Goal: Information Seeking & Learning: Learn about a topic

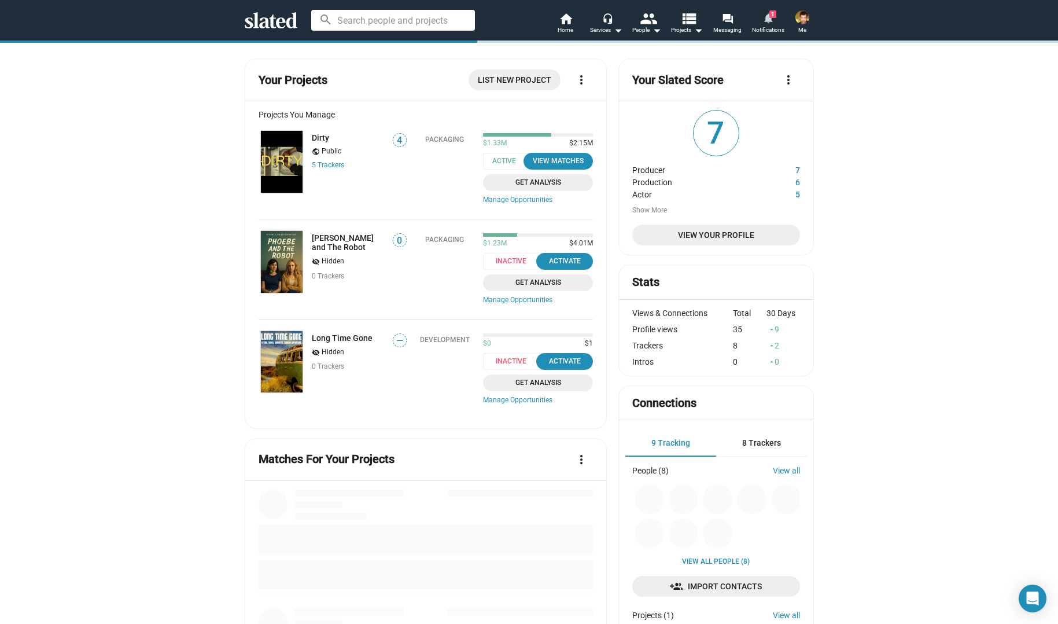
click at [773, 18] on mat-icon "notifications" at bounding box center [768, 17] width 11 height 11
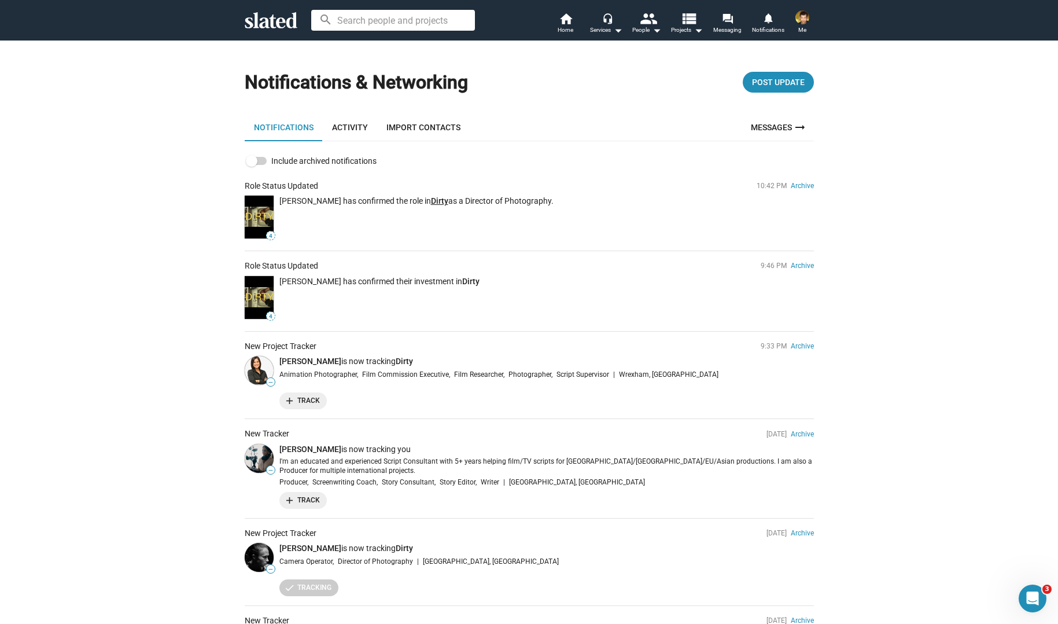
click at [442, 199] on link "Dirty" at bounding box center [439, 200] width 17 height 9
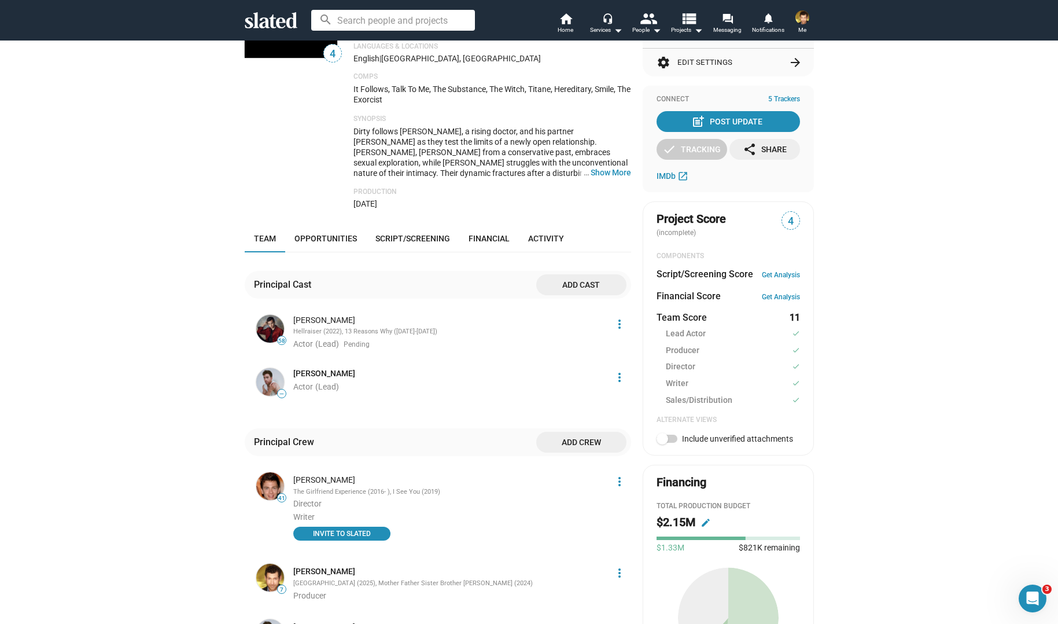
scroll to position [235, 0]
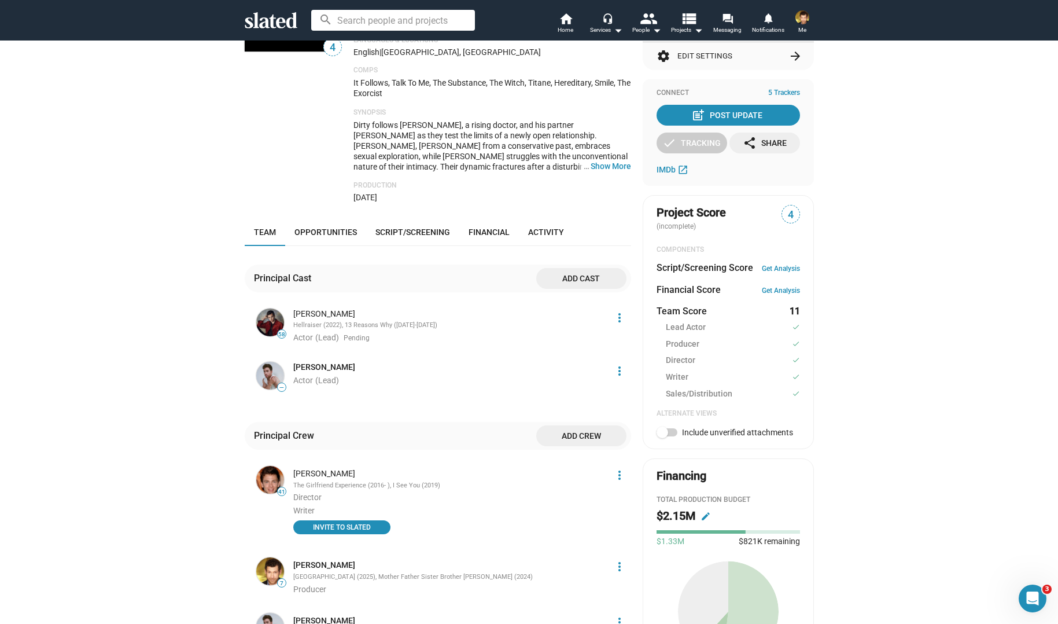
click at [664, 432] on span at bounding box center [663, 432] width 12 height 12
click at [663, 436] on input "Include unverified attachments" at bounding box center [662, 436] width 1 height 1
checkbox input "true"
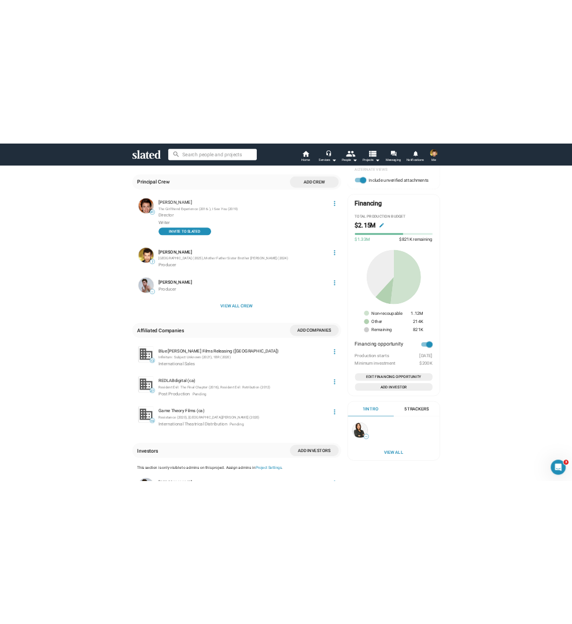
scroll to position [0, 0]
